Goal: Information Seeking & Learning: Learn about a topic

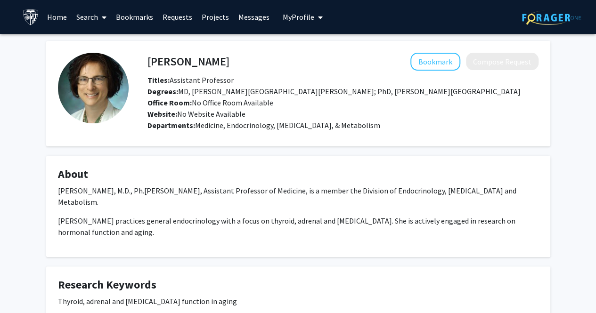
drag, startPoint x: 584, startPoint y: 94, endPoint x: 586, endPoint y: 109, distance: 15.7
click at [586, 109] on div "[PERSON_NAME] Bookmark Compose Request Titles: Assistant Professor Degrees: MD,…" at bounding box center [298, 284] width 596 height 501
click at [522, 156] on fg-card "About [PERSON_NAME], M.D., Ph.[PERSON_NAME], Assistant Professor of Medicine, i…" at bounding box center [298, 206] width 504 height 101
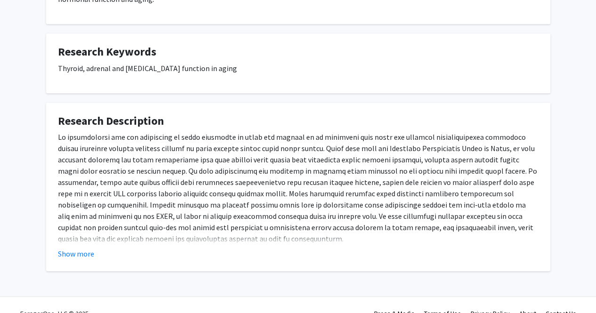
scroll to position [239, 0]
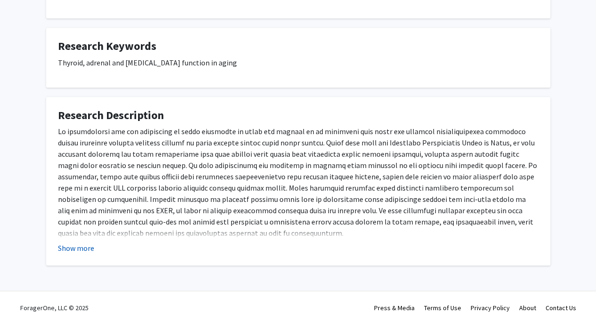
click at [85, 242] on button "Show more" at bounding box center [76, 247] width 36 height 11
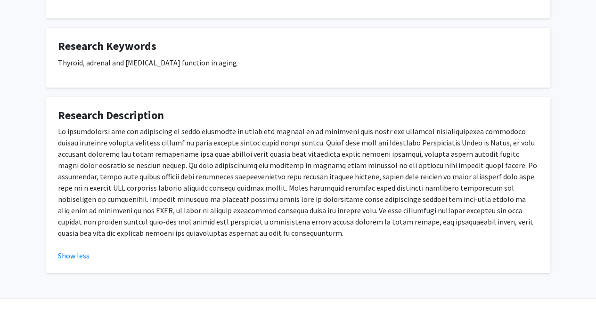
scroll to position [246, 0]
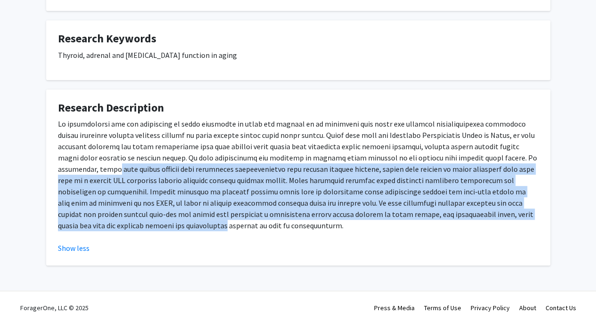
drag, startPoint x: 562, startPoint y: 201, endPoint x: 570, endPoint y: 146, distance: 55.1
click at [570, 147] on div "[PERSON_NAME] Bookmark Compose Request Titles: Assistant Professor Degrees: MD,…" at bounding box center [298, 42] width 596 height 509
click at [505, 193] on p at bounding box center [298, 174] width 480 height 113
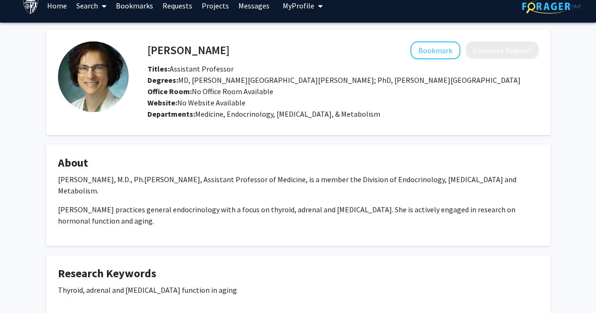
scroll to position [0, 0]
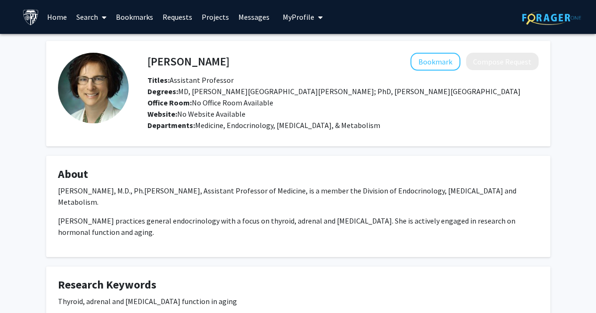
click at [31, 16] on img at bounding box center [31, 17] width 16 height 16
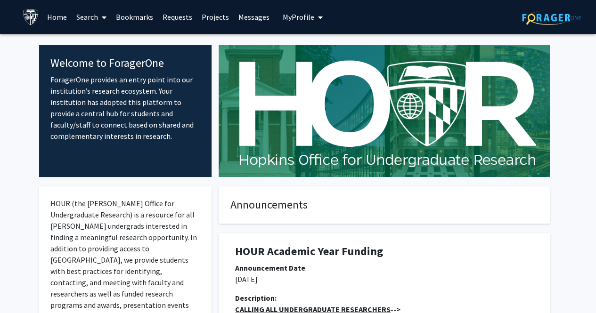
click at [218, 18] on link "Projects" at bounding box center [215, 16] width 37 height 33
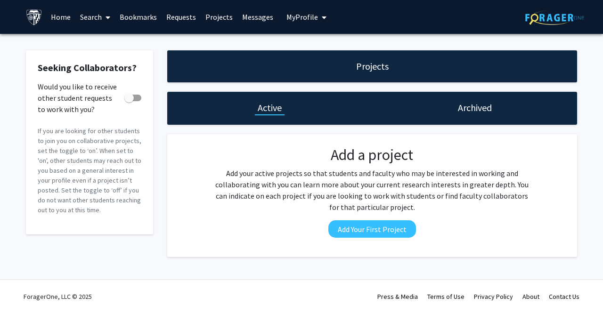
click at [145, 19] on link "Bookmarks" at bounding box center [138, 16] width 47 height 33
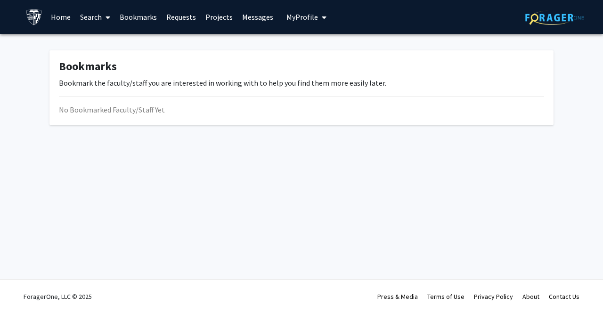
click at [88, 19] on link "Search" at bounding box center [95, 16] width 40 height 33
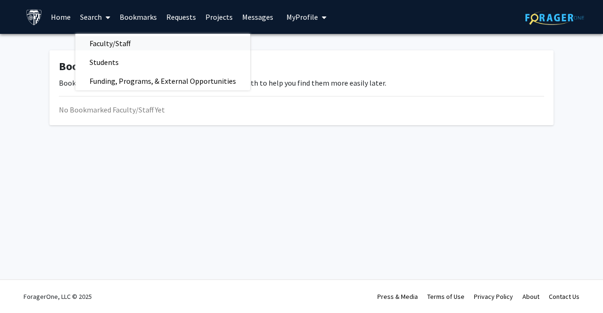
click at [106, 44] on span "Faculty/Staff" at bounding box center [109, 43] width 69 height 19
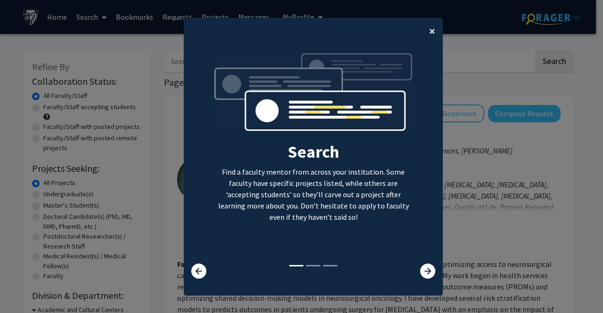
click at [424, 29] on button "×" at bounding box center [431, 31] width 21 height 26
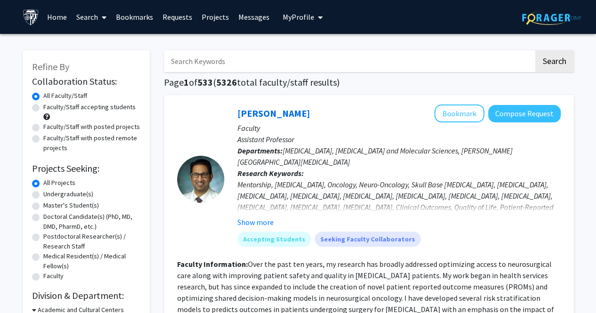
click at [77, 17] on link "Search" at bounding box center [92, 16] width 40 height 33
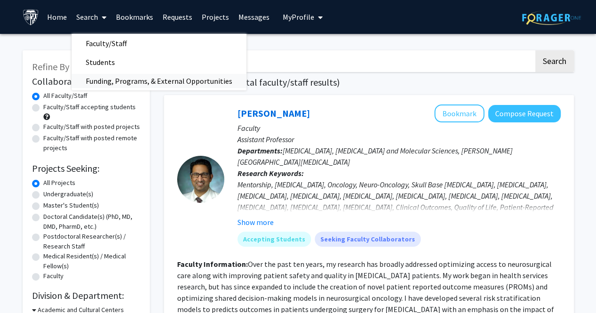
click at [108, 83] on span "Funding, Programs, & External Opportunities" at bounding box center [159, 81] width 175 height 19
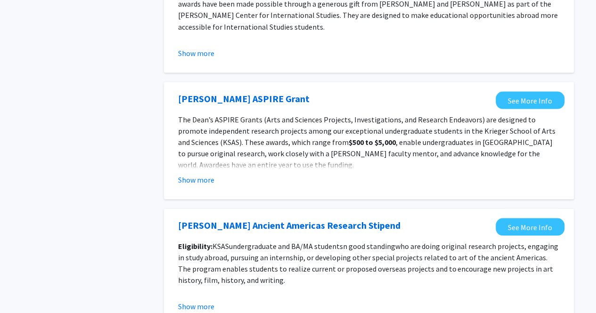
scroll to position [879, 0]
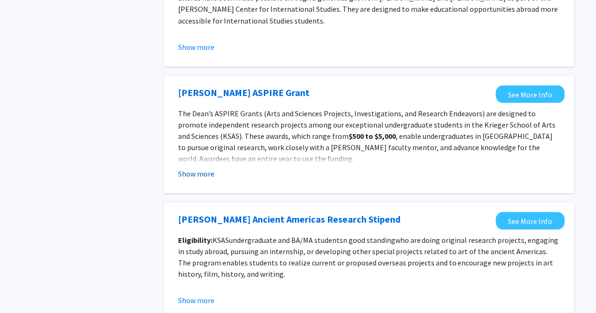
click at [185, 176] on button "Show more" at bounding box center [196, 173] width 36 height 11
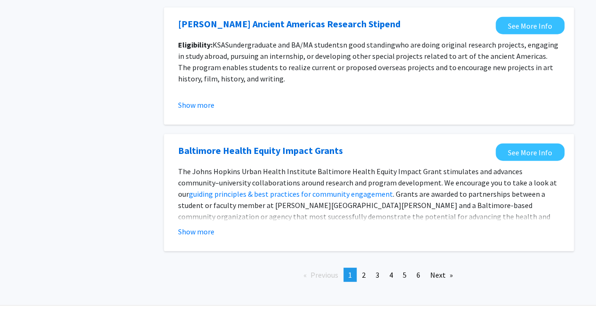
scroll to position [1179, 0]
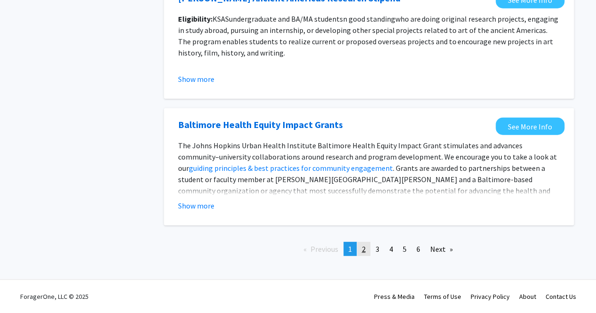
click at [364, 254] on link "page 2" at bounding box center [363, 249] width 13 height 14
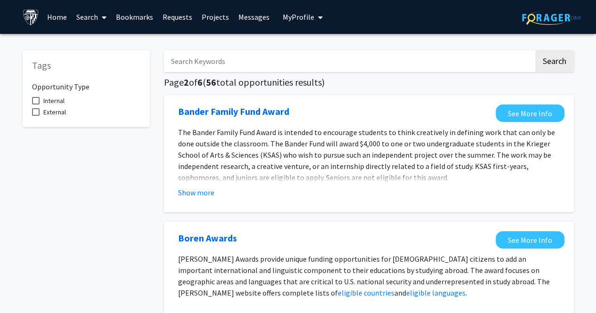
click at [332, 66] on input "Search Keywords" at bounding box center [349, 61] width 370 height 22
click at [535, 50] on button "Search" at bounding box center [554, 61] width 39 height 22
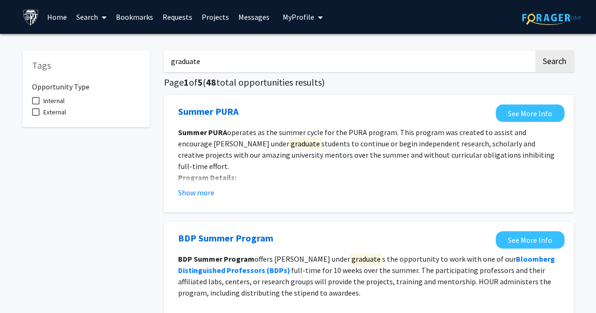
click at [176, 64] on input "graduate" at bounding box center [349, 61] width 370 height 22
type input "Graduate"
click at [535, 50] on button "Search" at bounding box center [554, 61] width 39 height 22
click at [555, 62] on button "Search" at bounding box center [554, 61] width 39 height 22
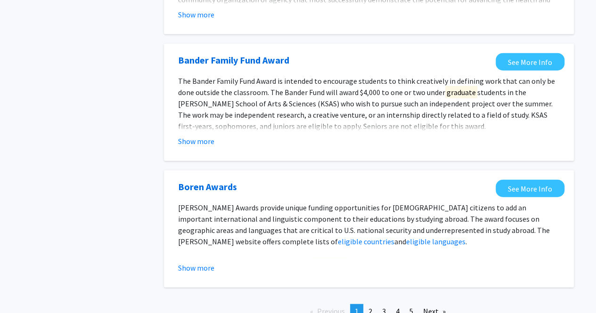
scroll to position [1138, 0]
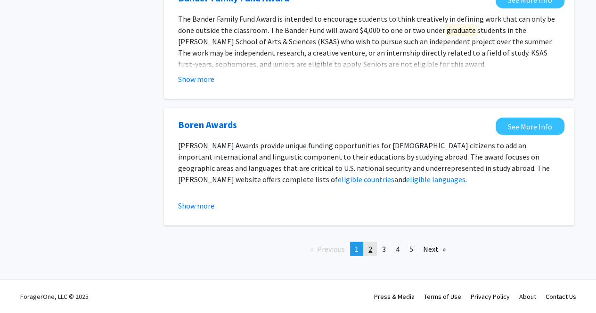
click at [373, 248] on link "page 2" at bounding box center [370, 249] width 13 height 14
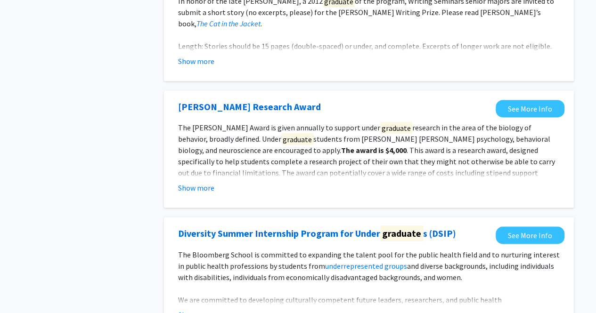
scroll to position [652, 0]
